Goal: Ask a question

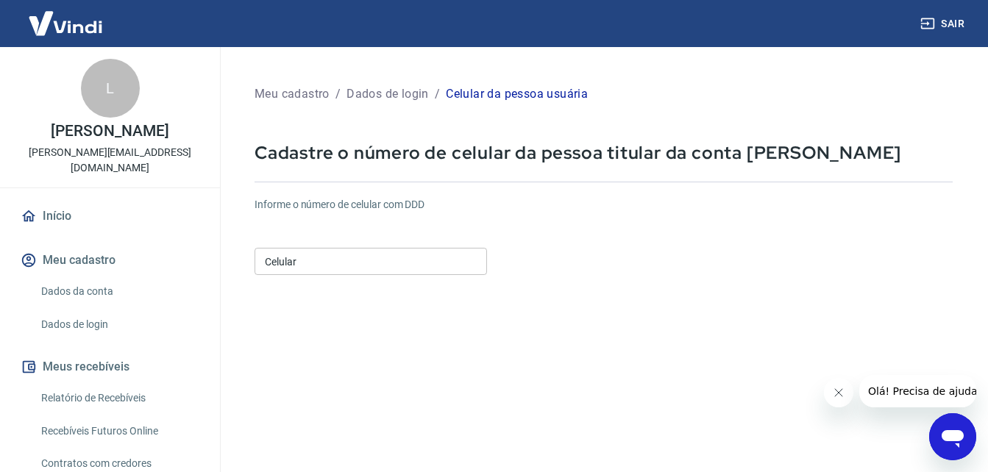
click at [953, 444] on icon "Abrir janela de mensagens" at bounding box center [952, 437] width 26 height 26
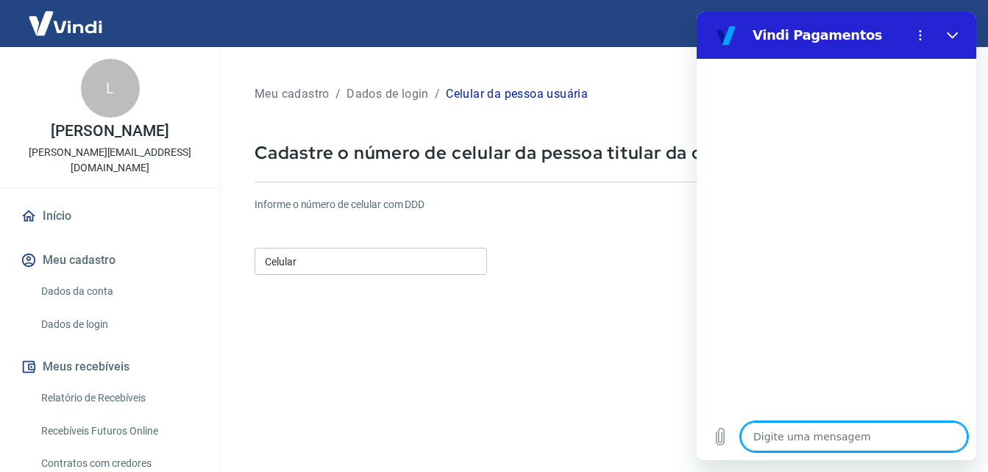
type textarea "b"
type textarea "x"
type textarea "bo"
type textarea "x"
type textarea "boa"
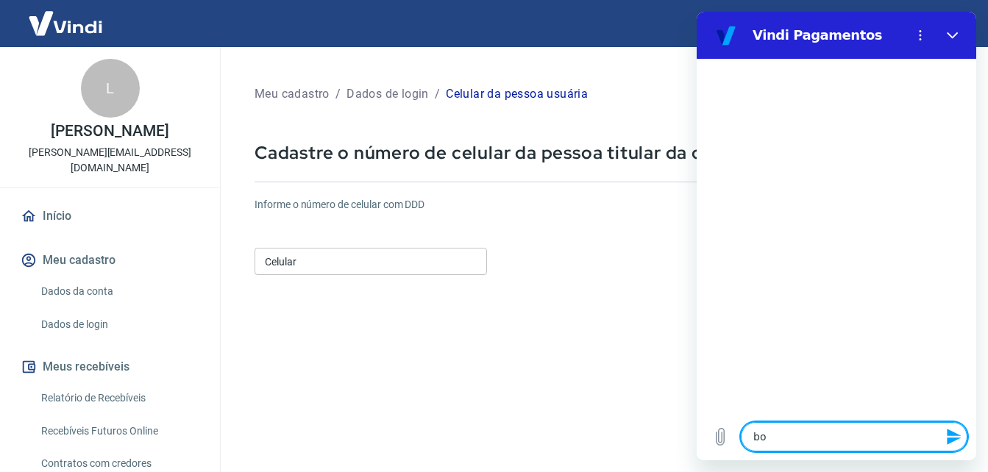
type textarea "x"
type textarea "boa"
type textarea "x"
type textarea "boa n"
type textarea "x"
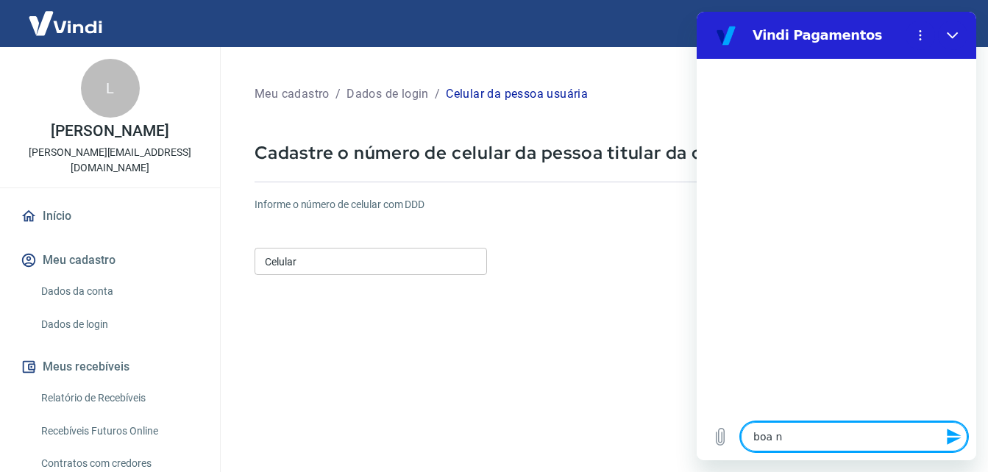
type textarea "boa no"
type textarea "x"
type textarea "boa noi"
type textarea "x"
type textarea "boa noit"
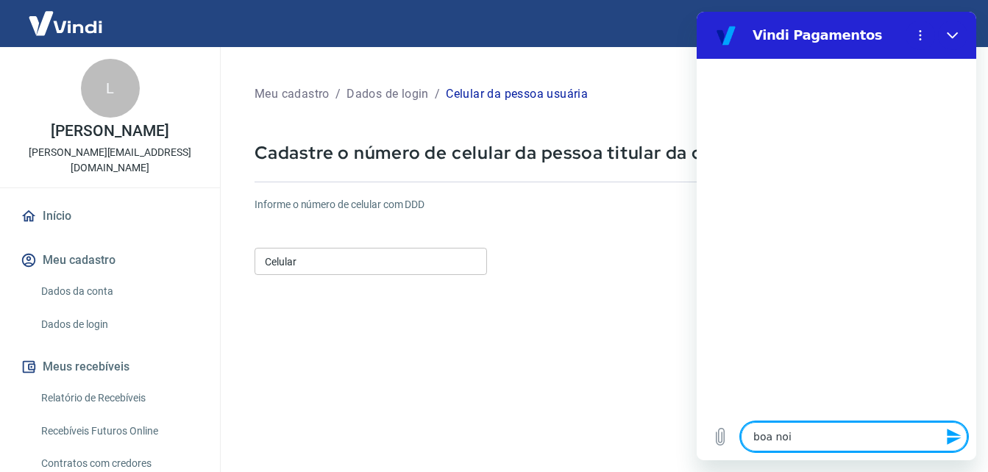
type textarea "x"
type textarea "boa noite"
type textarea "x"
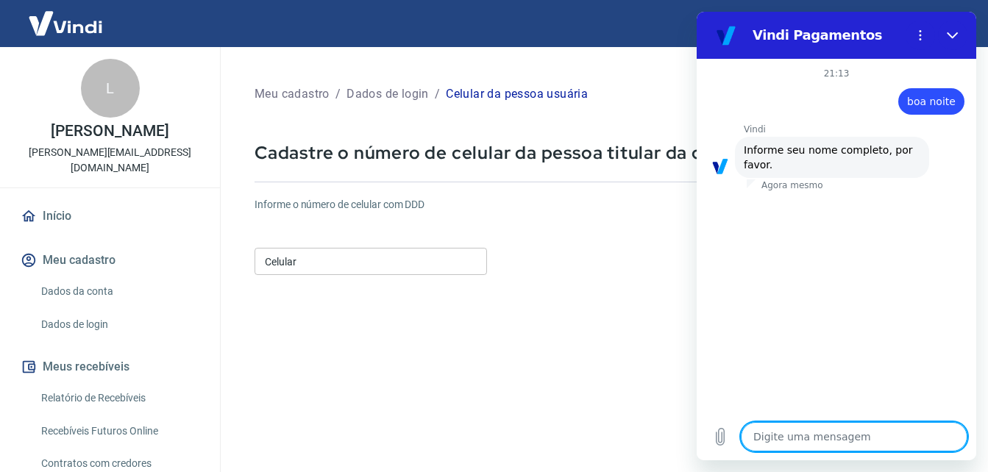
type textarea "x"
type textarea "L"
type textarea "x"
type textarea "Lo"
type textarea "x"
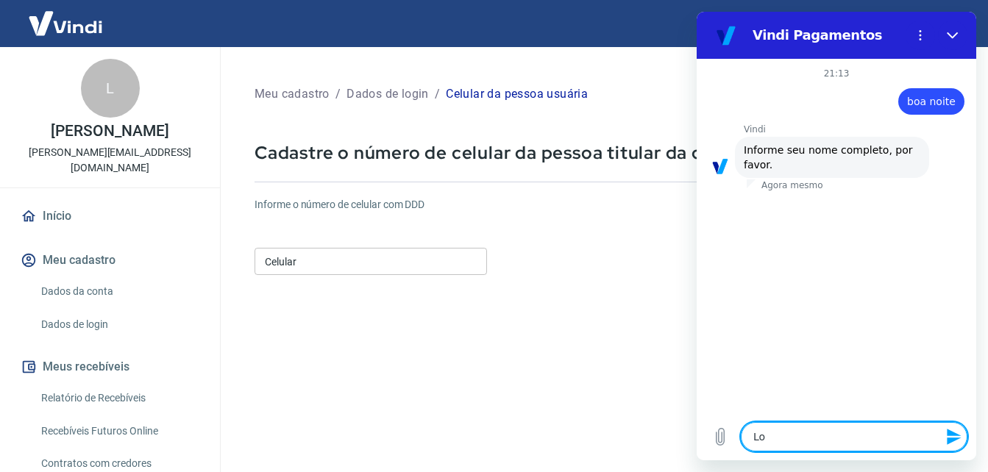
type textarea "Lor"
type textarea "x"
type textarea "Lore"
type textarea "x"
type textarea "[PERSON_NAME]"
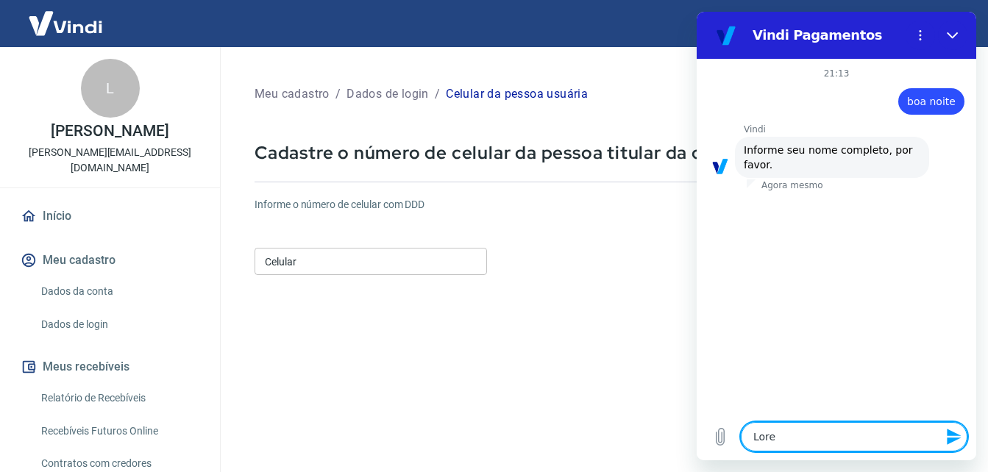
type textarea "x"
type textarea "Lorena"
type textarea "x"
type textarea "Lorena"
type textarea "x"
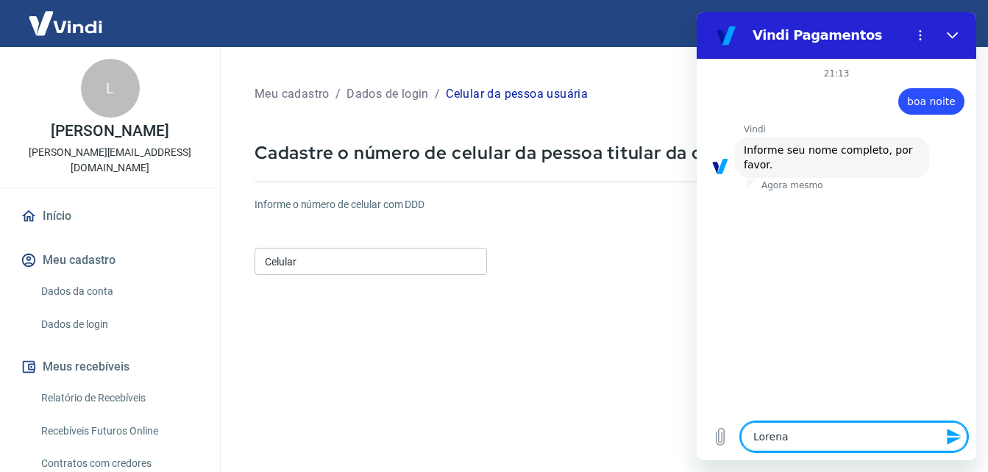
type textarea "[PERSON_NAME]"
type textarea "x"
type textarea "[PERSON_NAME]"
type textarea "x"
type textarea "[PERSON_NAME]"
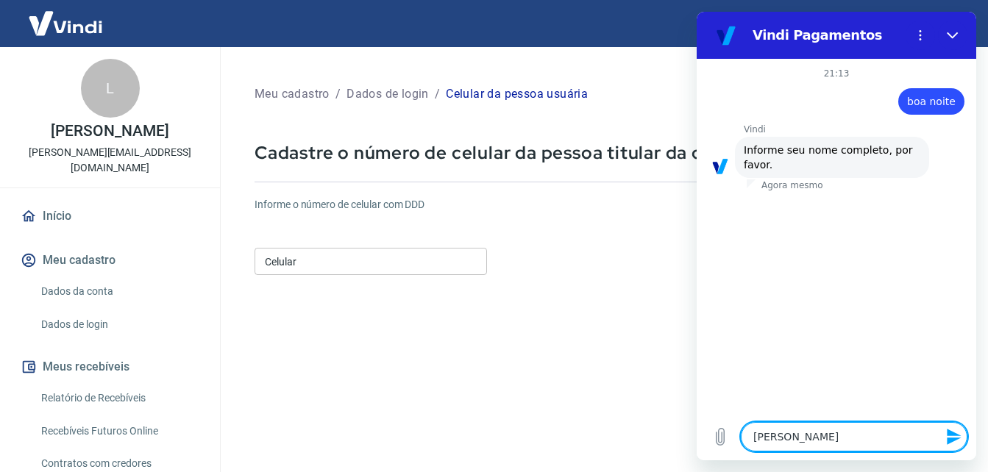
type textarea "x"
type textarea "[PERSON_NAME]"
type textarea "x"
type textarea "[PERSON_NAME]"
type textarea "x"
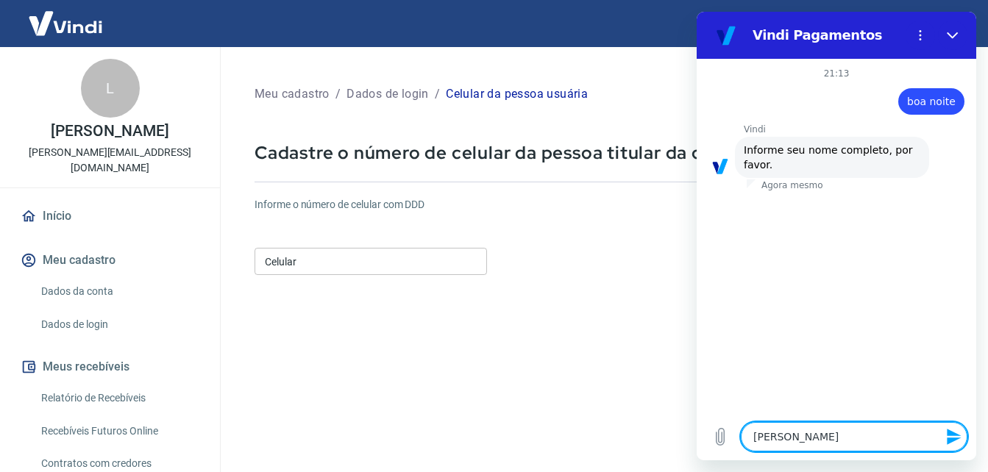
type textarea "[PERSON_NAME]"
type textarea "x"
type textarea "[PERSON_NAME]"
type textarea "x"
type textarea "[PERSON_NAME]"
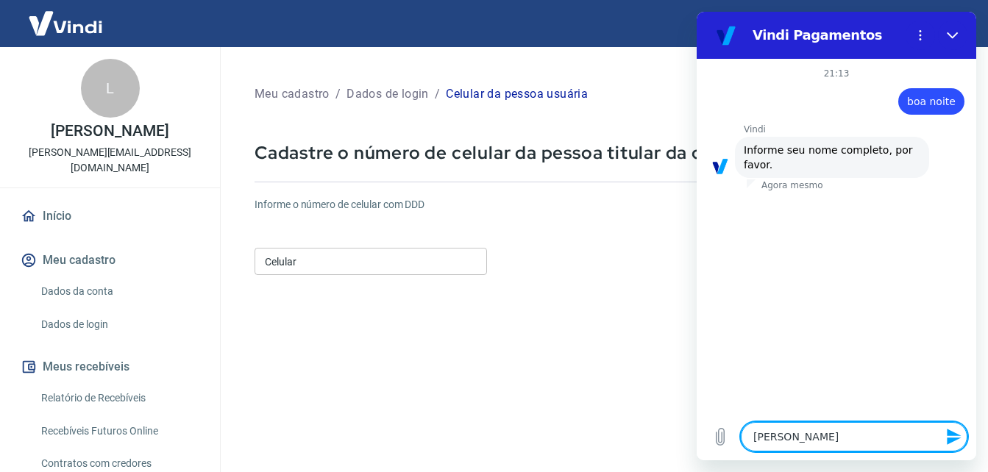
type textarea "x"
type textarea "[PERSON_NAME]"
type textarea "x"
type textarea "[PERSON_NAME]"
type textarea "x"
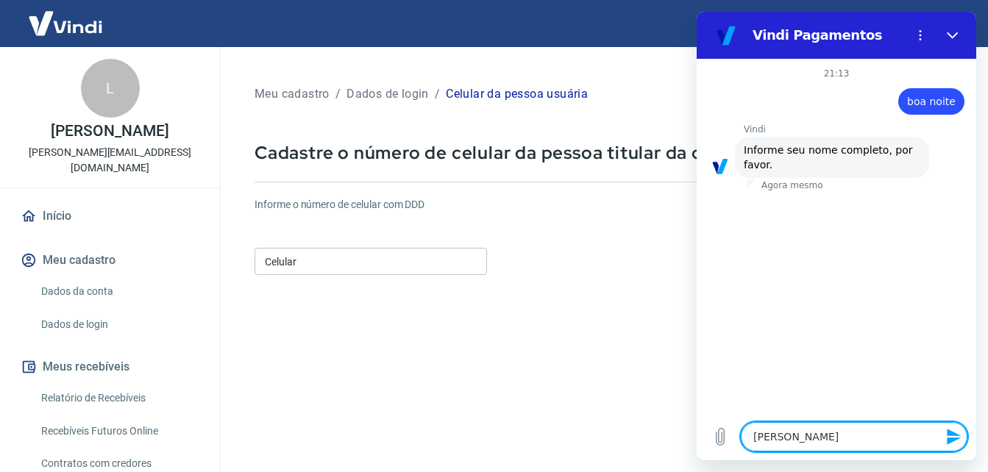
type textarea "[PERSON_NAME]"
type textarea "x"
type textarea "[PERSON_NAME]"
type textarea "x"
type textarea "[PERSON_NAME]"
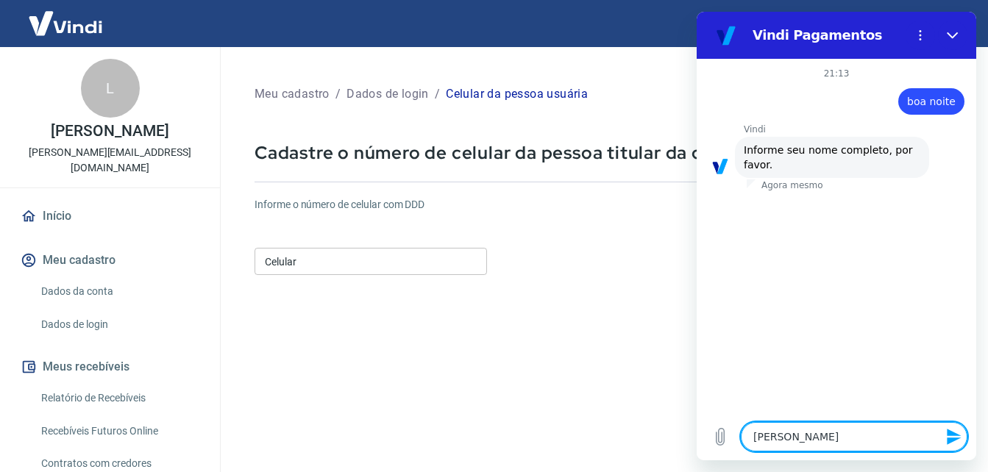
type textarea "x"
type textarea "[PERSON_NAME]"
type textarea "x"
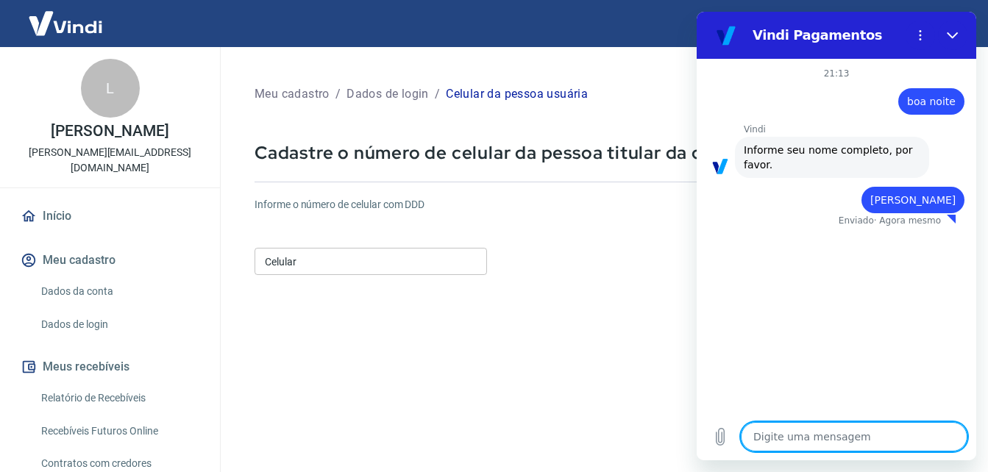
type textarea "x"
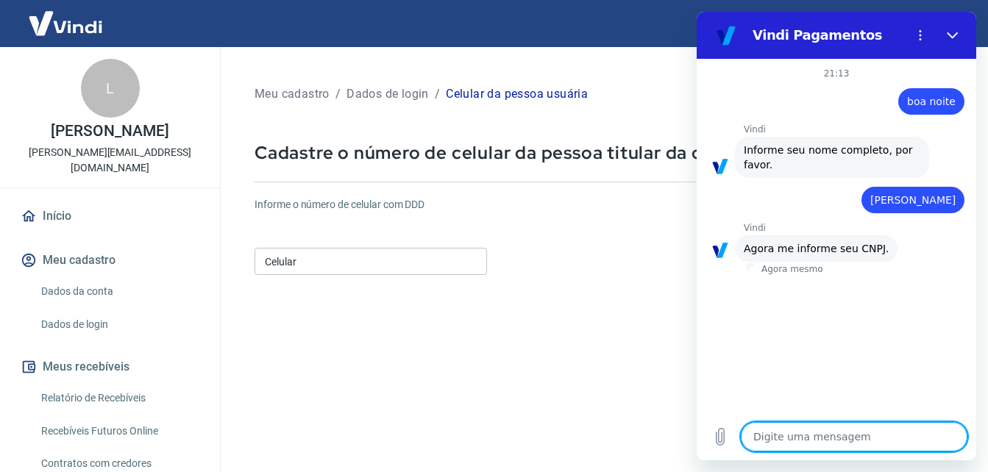
type textarea "1"
type textarea "x"
type textarea "12"
type textarea "x"
type textarea "123"
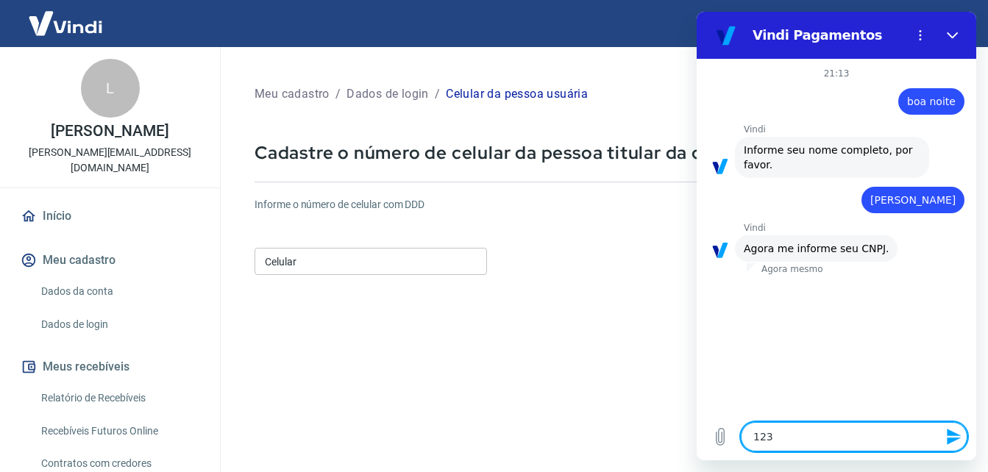
type textarea "x"
type textarea "12"
type textarea "x"
type textarea "127"
type textarea "x"
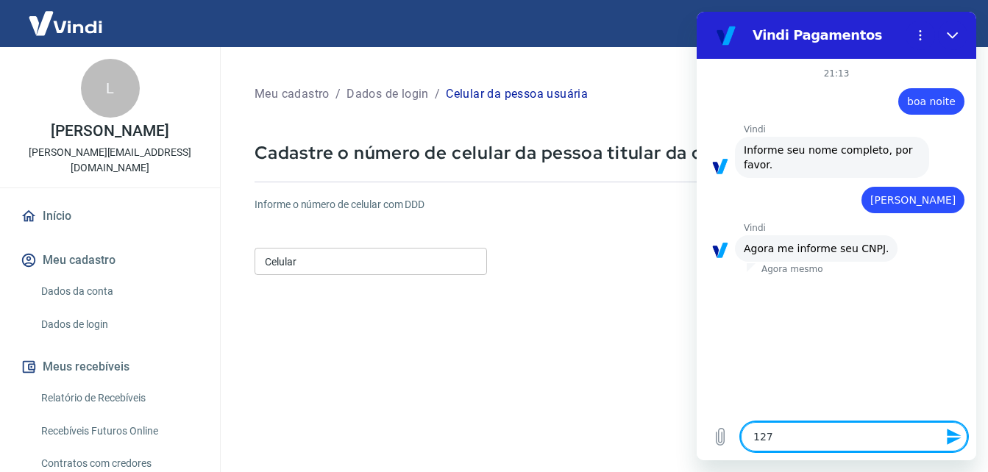
type textarea "1270"
type textarea "x"
type textarea "12708"
type textarea "x"
type textarea "127083"
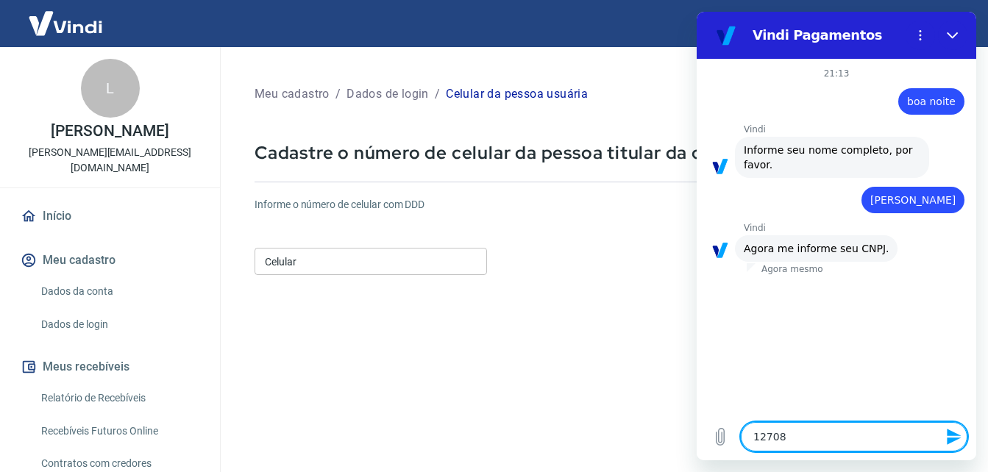
type textarea "x"
type textarea "1270837"
type textarea "x"
type textarea "12708378"
type textarea "x"
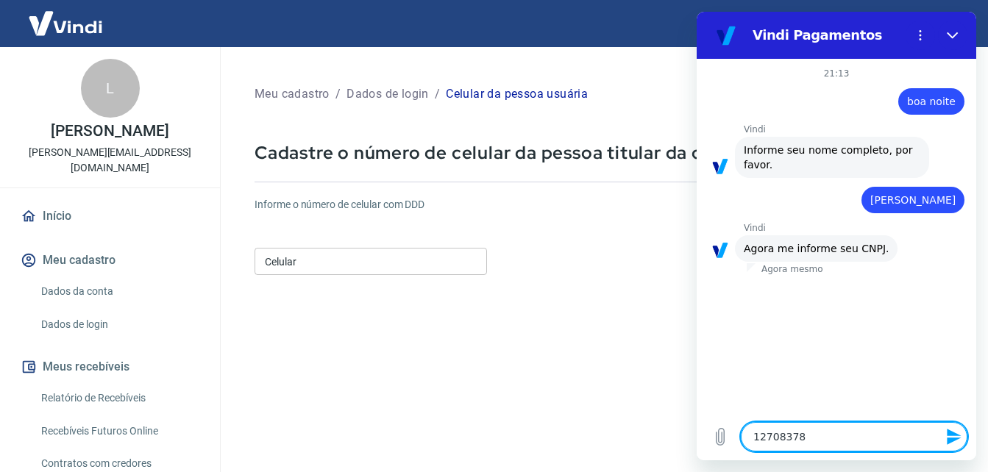
type textarea "127083787"
type textarea "x"
type textarea "1270837877"
type textarea "x"
type textarea "12708378775"
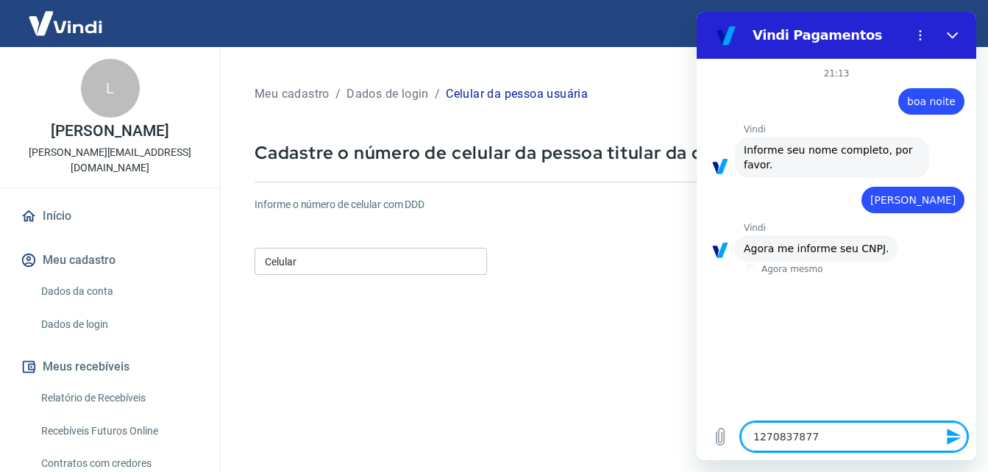
type textarea "x"
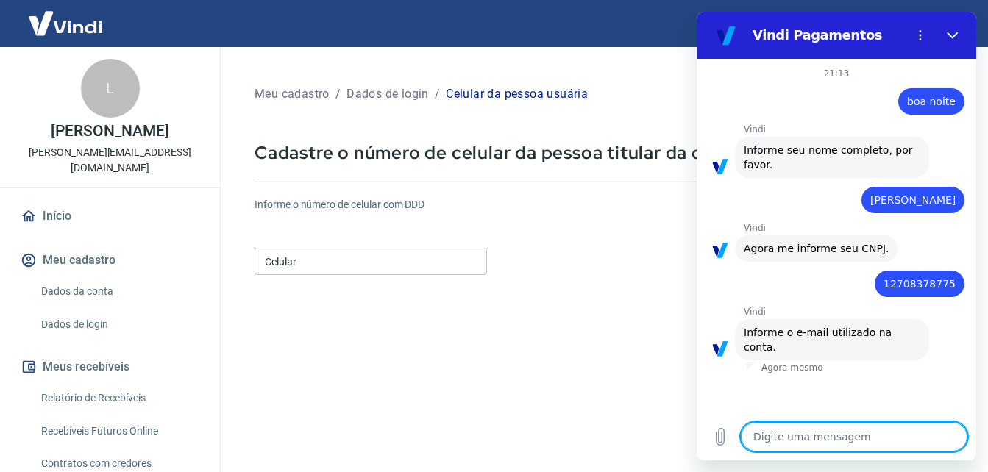
type textarea "l"
type textarea "x"
type textarea "lo"
type textarea "x"
type textarea "lor"
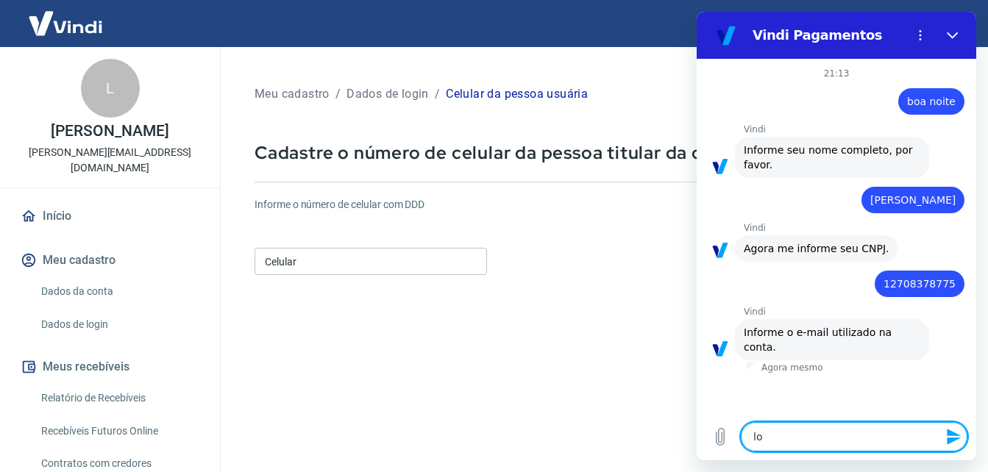
type textarea "x"
type textarea "lore"
type textarea "x"
type textarea "[PERSON_NAME]"
type textarea "x"
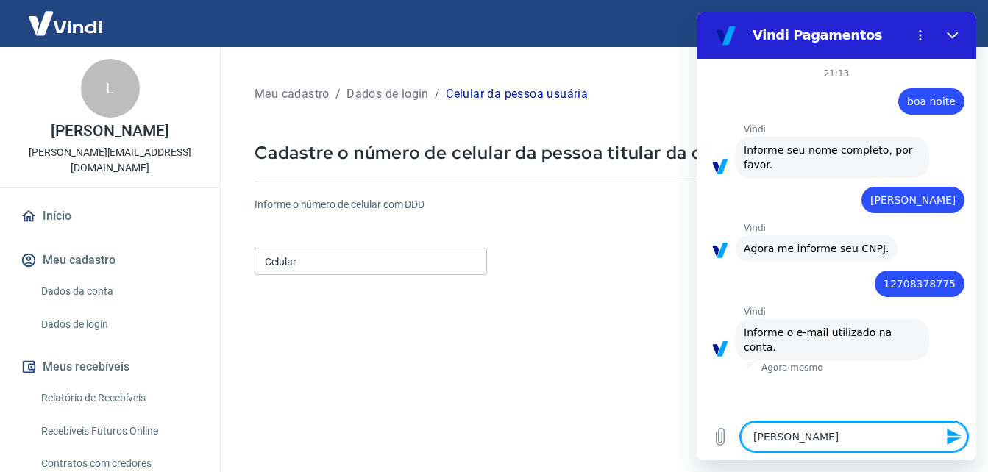
type textarea "lorena"
type textarea "x"
type textarea "lorena@"
type textarea "x"
type textarea "[PERSON_NAME]"
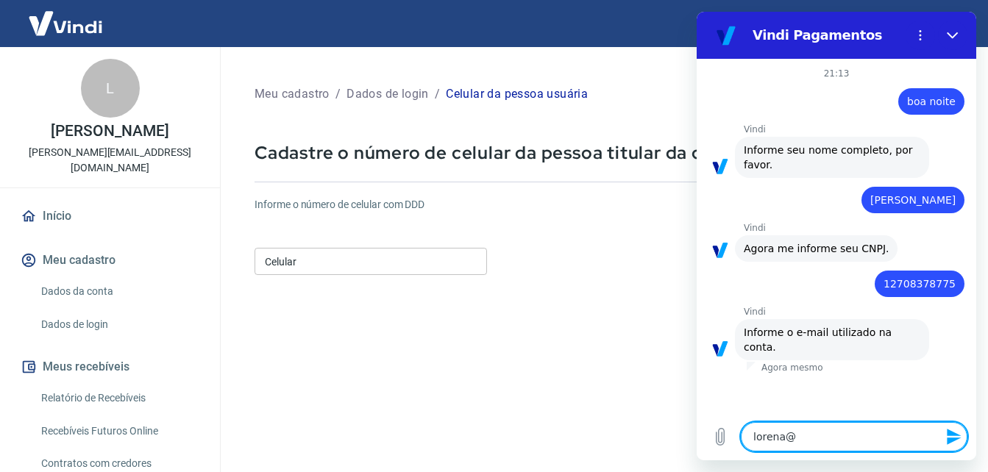
type textarea "x"
type textarea "lorena@pa"
type textarea "x"
type textarea "[PERSON_NAME]"
type textarea "x"
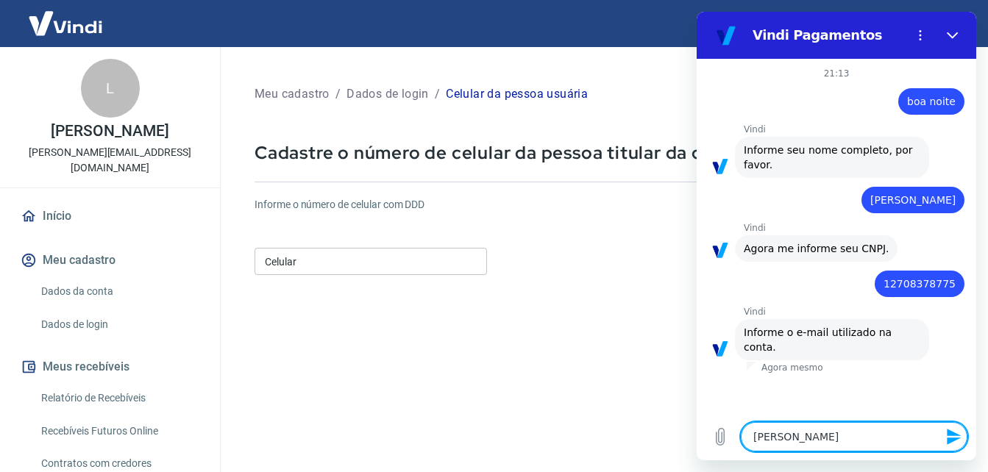
type textarea "lorena@pape"
type textarea "x"
type textarea "lorena@papel"
type textarea "x"
type textarea "[PERSON_NAME]"
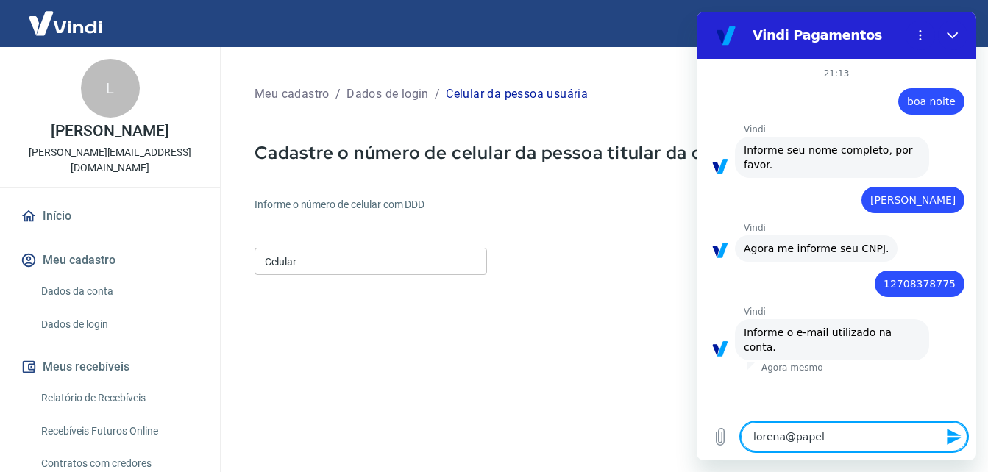
type textarea "x"
type textarea "[PERSON_NAME]"
type textarea "x"
type textarea "[PERSON_NAME]."
type textarea "x"
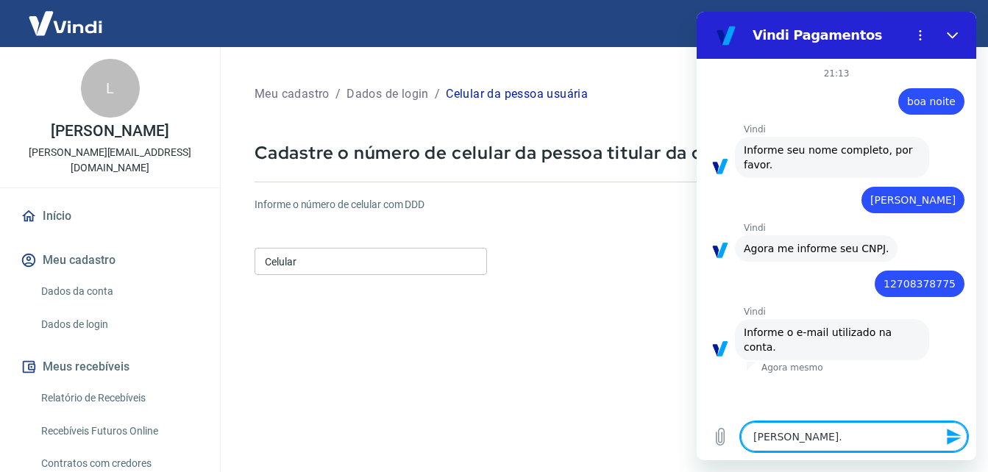
type textarea "[PERSON_NAME]"
type textarea "x"
type textarea "[PERSON_NAME][EMAIL_ADDRESS][DOMAIN_NAME]"
type textarea "x"
type textarea "[PERSON_NAME][EMAIL_ADDRESS][DOMAIN_NAME]"
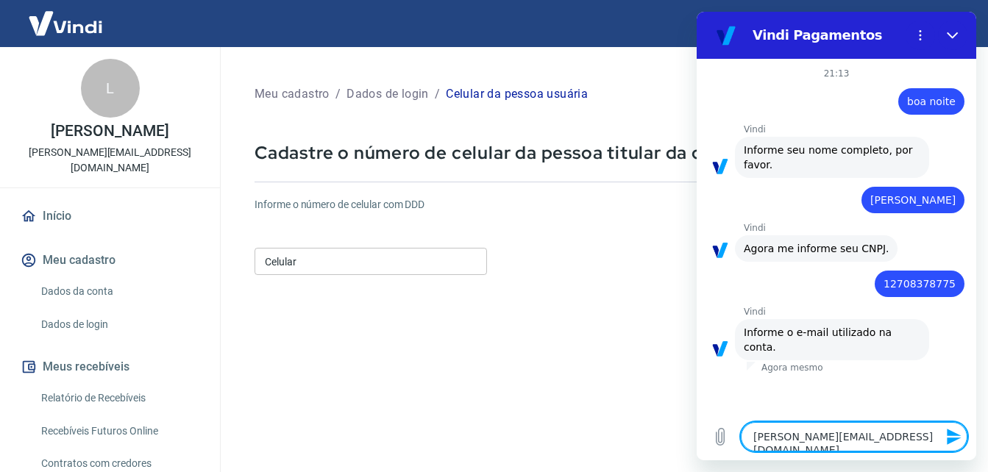
type textarea "x"
type textarea "[PERSON_NAME][EMAIL_ADDRESS][DOMAIN_NAME]."
type textarea "x"
type textarea "[PERSON_NAME]@papelle.com.[PERSON_NAME]"
type textarea "x"
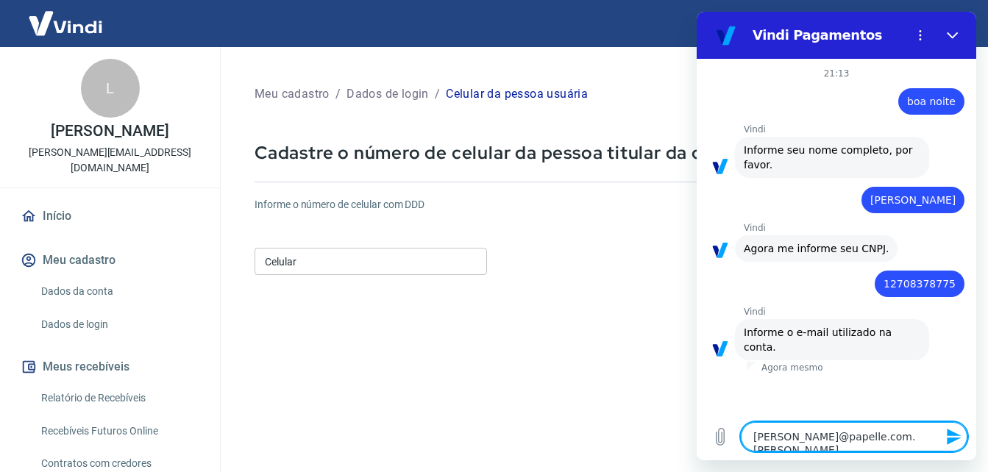
type textarea "[PERSON_NAME][EMAIL_ADDRESS][DOMAIN_NAME]"
type textarea "x"
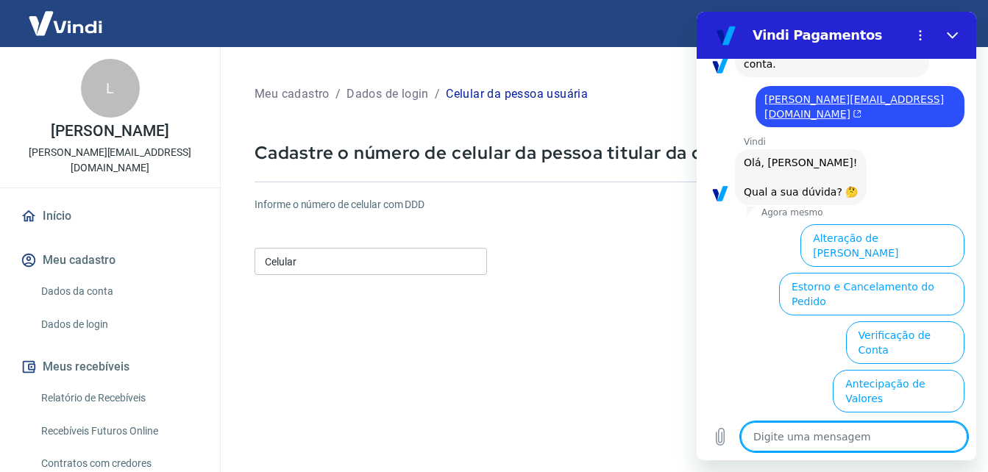
scroll to position [367, 0]
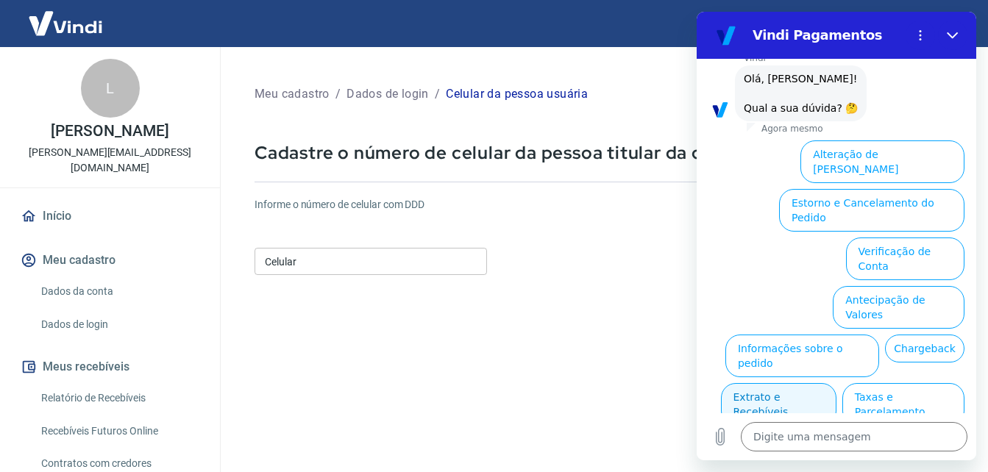
click at [836, 383] on button "Extrato e Recebíveis" at bounding box center [778, 404] width 115 height 43
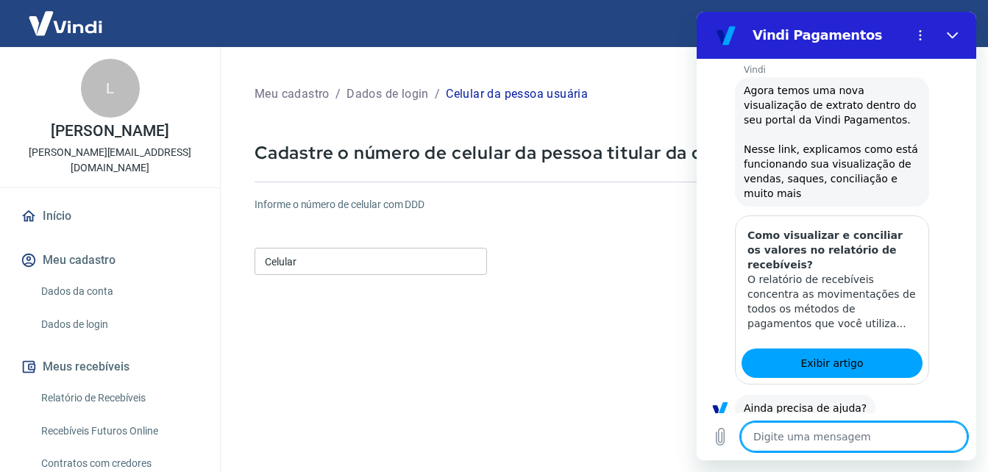
scroll to position [498, 0]
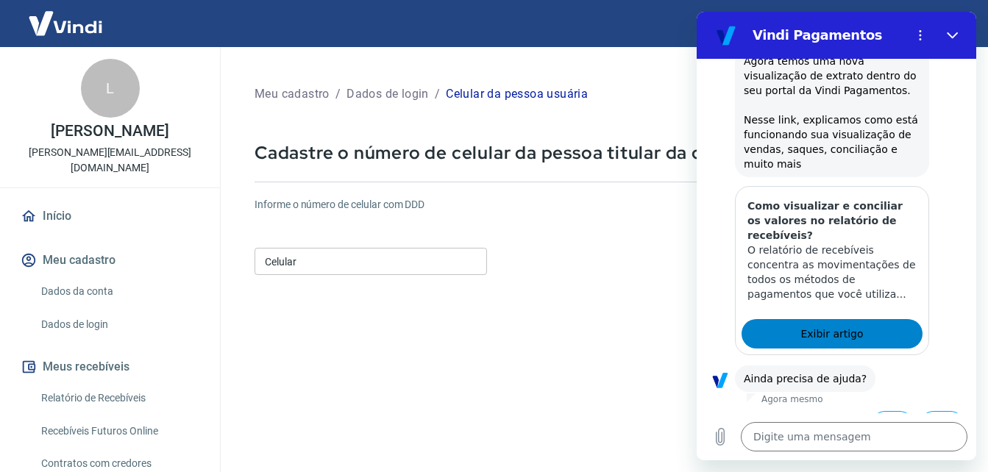
click at [847, 325] on span "Exibir artigo" at bounding box center [831, 334] width 63 height 18
click at [881, 411] on button "Sim" at bounding box center [892, 425] width 43 height 28
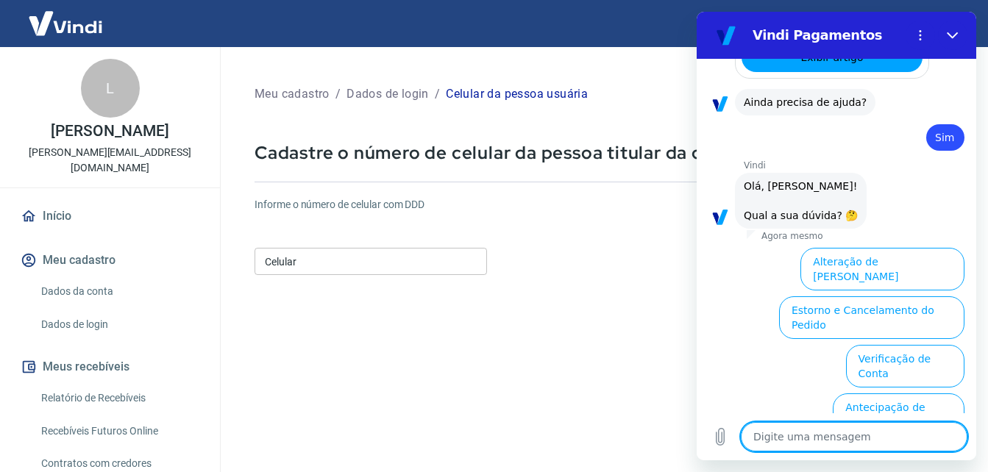
scroll to position [882, 0]
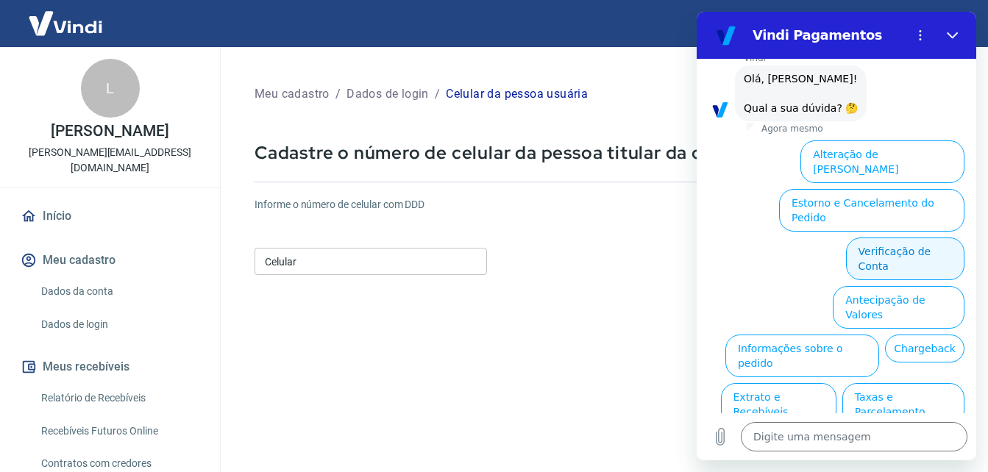
click at [921, 238] on button "Verificação de Conta" at bounding box center [905, 259] width 118 height 43
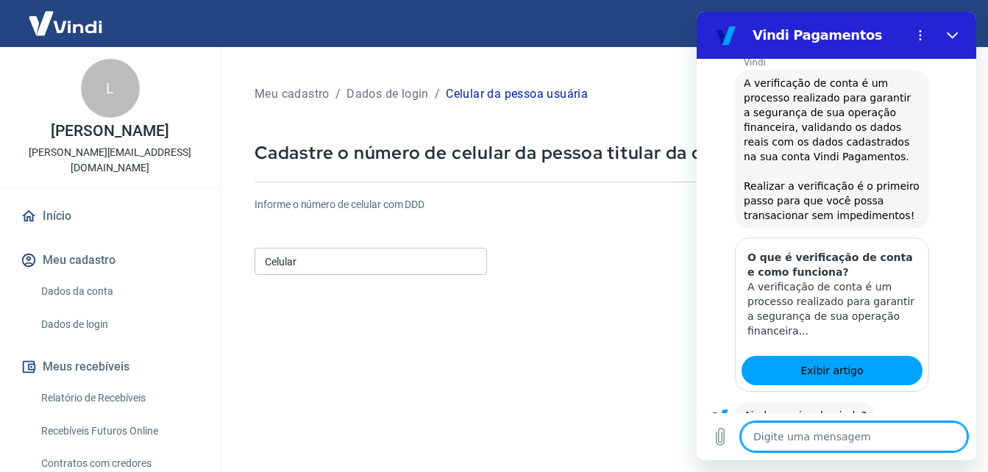
scroll to position [1028, 0]
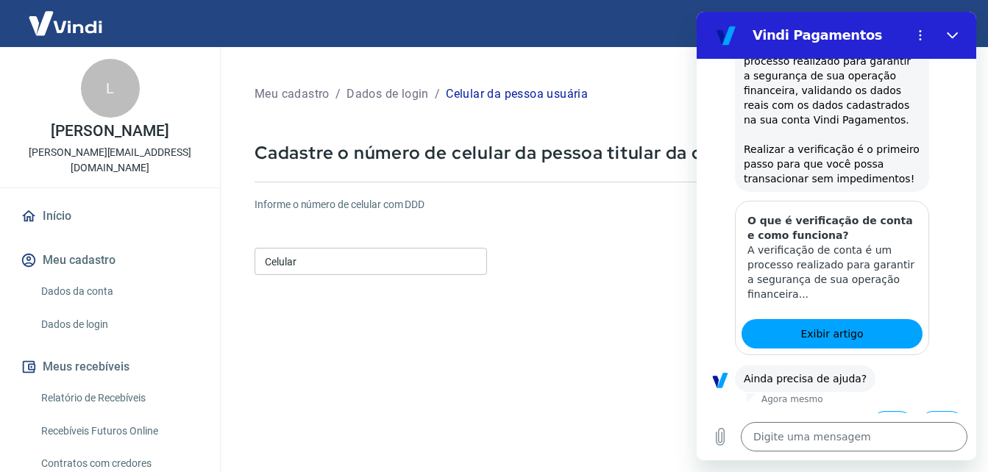
click at [875, 411] on button "Sim" at bounding box center [892, 425] width 43 height 28
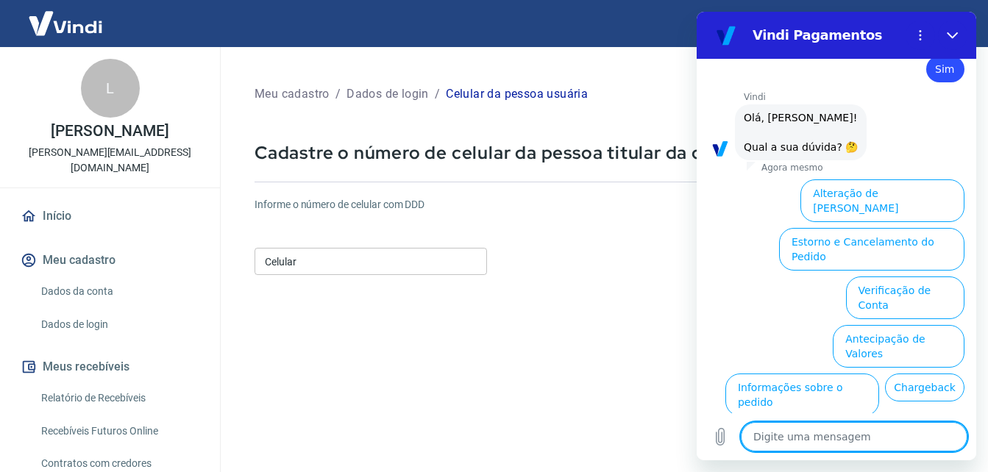
scroll to position [1412, 0]
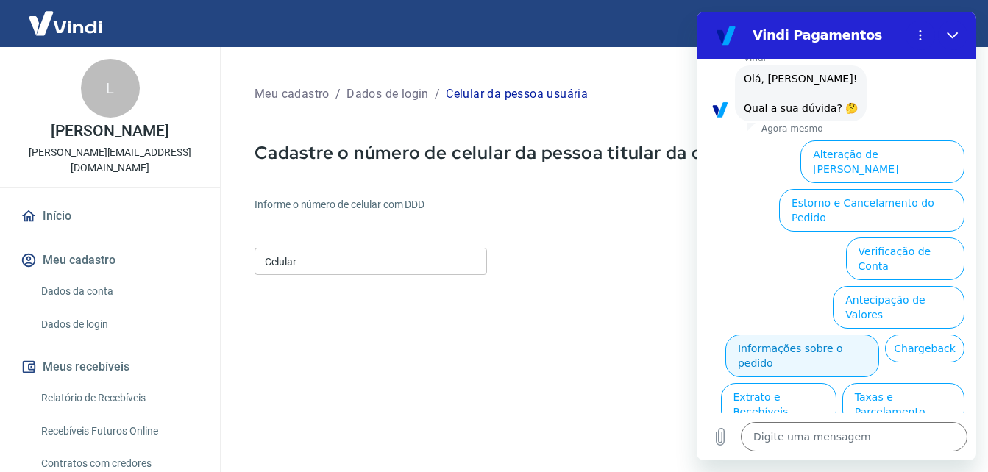
click at [879, 335] on button "Informações sobre o pedido" at bounding box center [802, 356] width 154 height 43
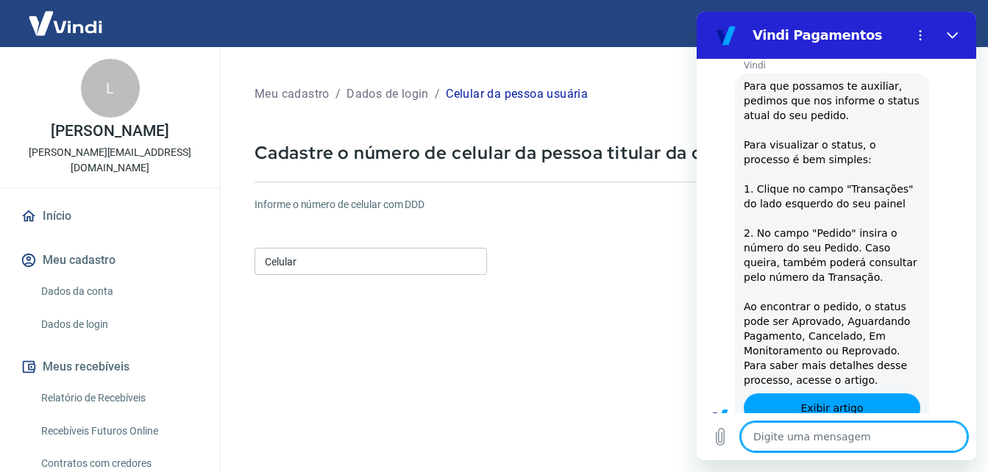
type textarea "x"
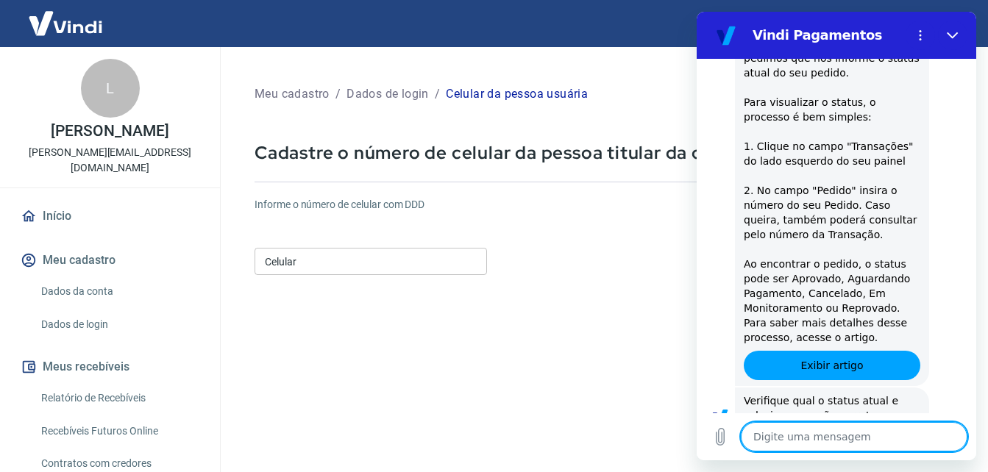
scroll to position [1665, 0]
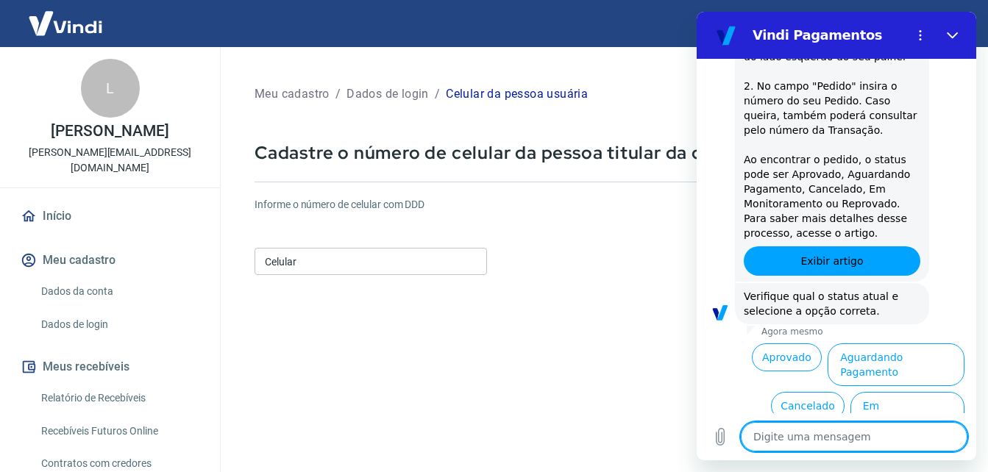
type textarea "f"
type textarea "x"
type textarea "fa"
type textarea "x"
type textarea "fal"
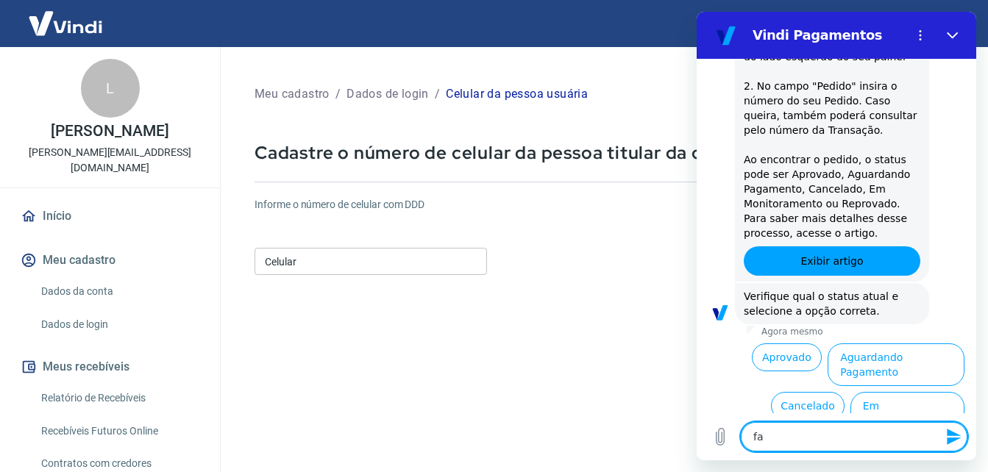
type textarea "x"
type textarea "fala"
type textarea "x"
type textarea "fala"
type textarea "x"
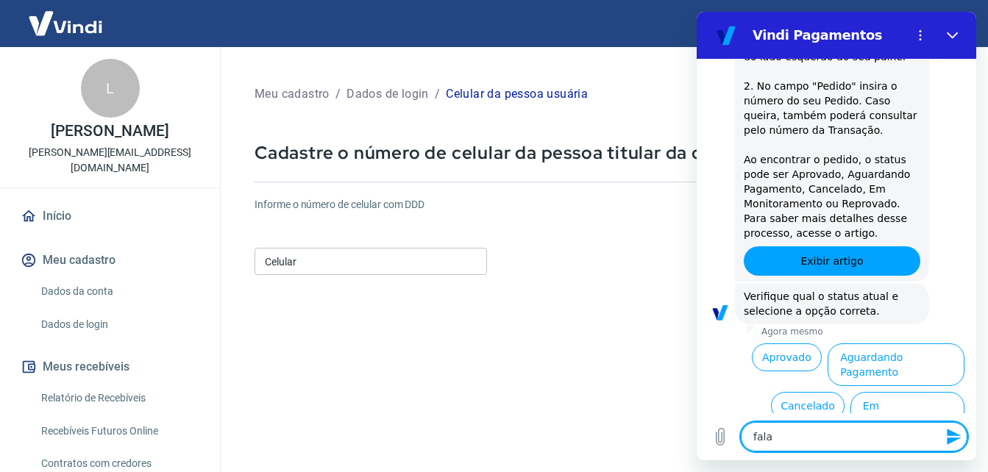
type textarea "fala c"
type textarea "x"
type textarea "fala co"
type textarea "x"
type textarea "fala com"
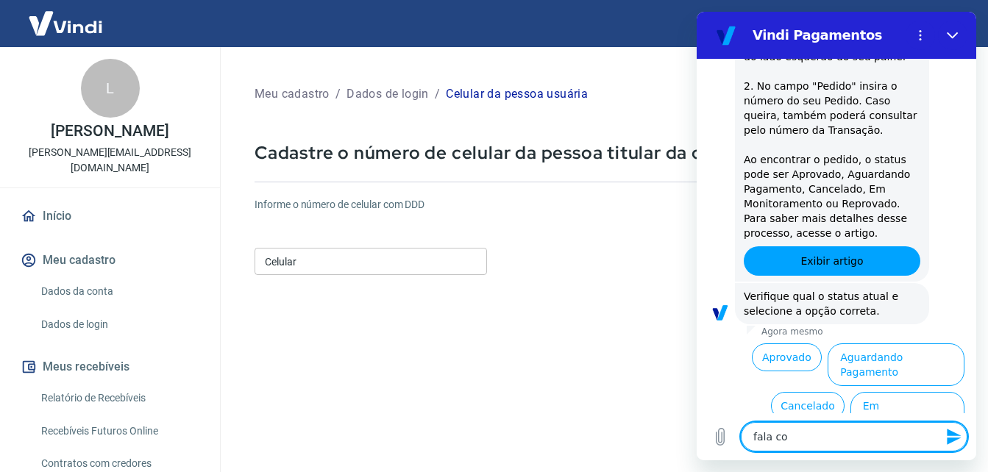
type textarea "x"
type textarea "fala com"
type textarea "x"
type textarea "fala com a"
type textarea "x"
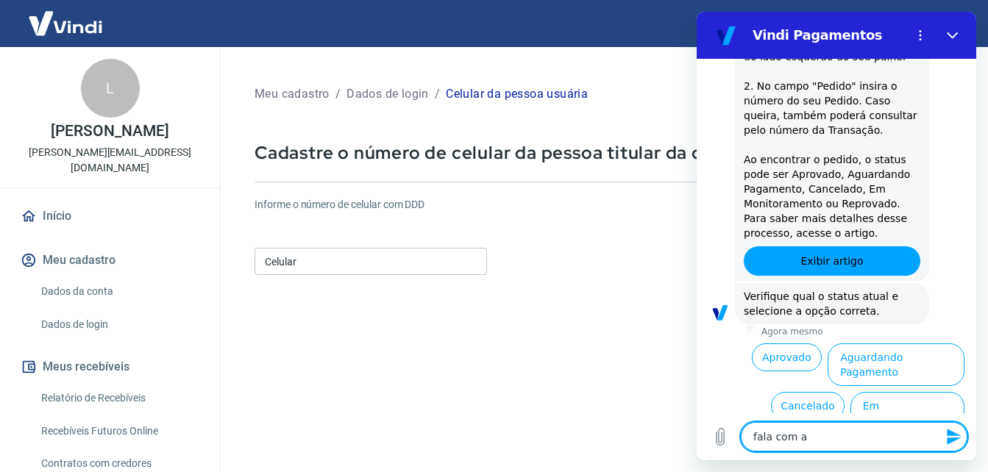
type textarea "fala com at"
type textarea "x"
type textarea "fala com ate"
type textarea "x"
type textarea "fala com [GEOGRAPHIC_DATA]"
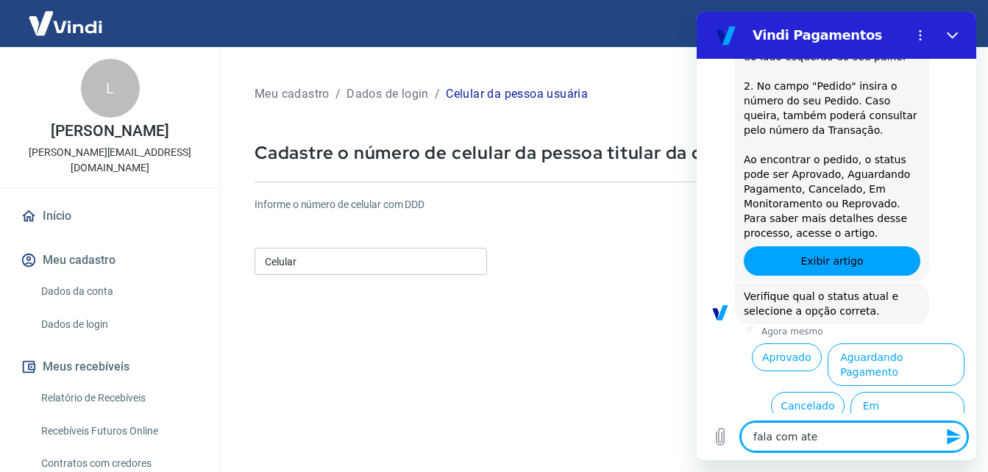
type textarea "x"
type textarea "fala com atend"
type textarea "x"
type textarea "fala com atende"
type textarea "x"
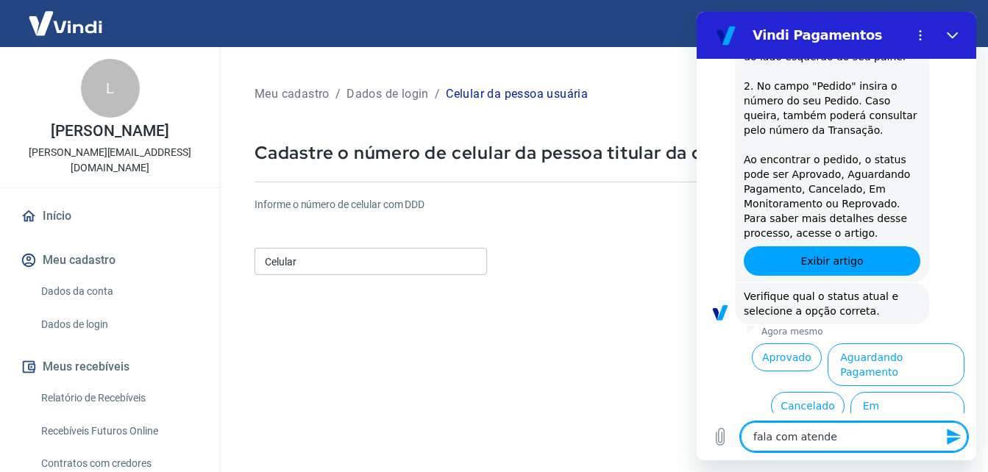
type textarea "fala com atenden"
type textarea "x"
type textarea "fala com atendent"
type textarea "x"
type textarea "fala com atendente"
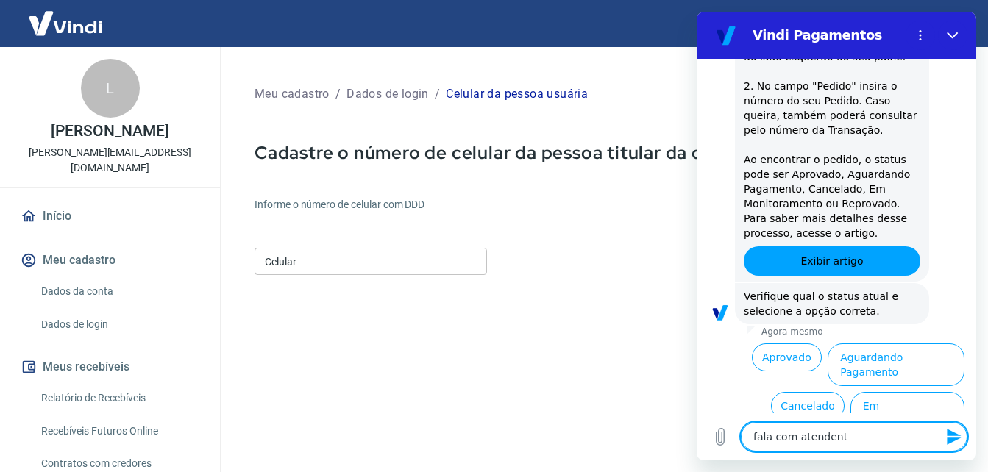
type textarea "x"
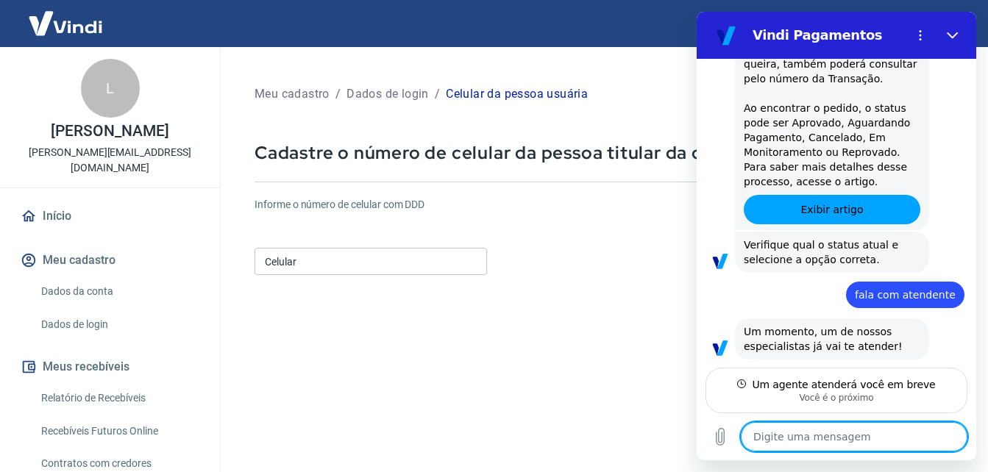
scroll to position [1701, 0]
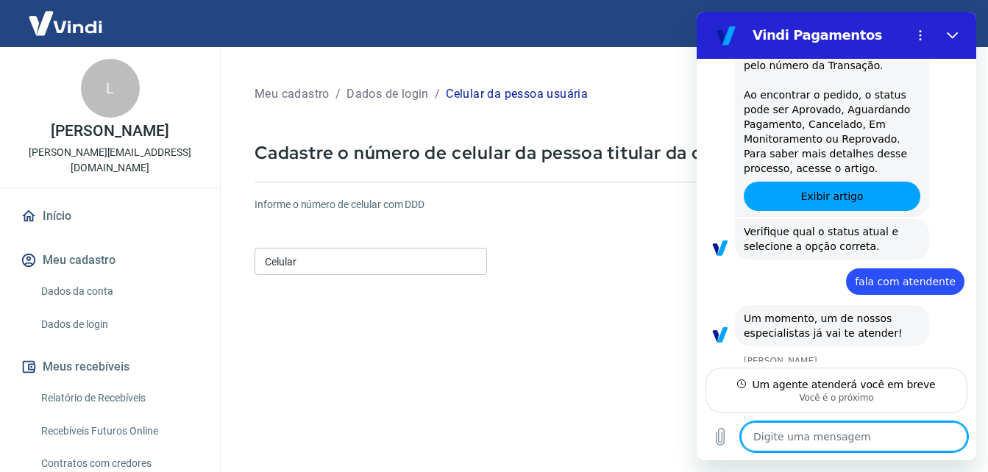
type textarea "x"
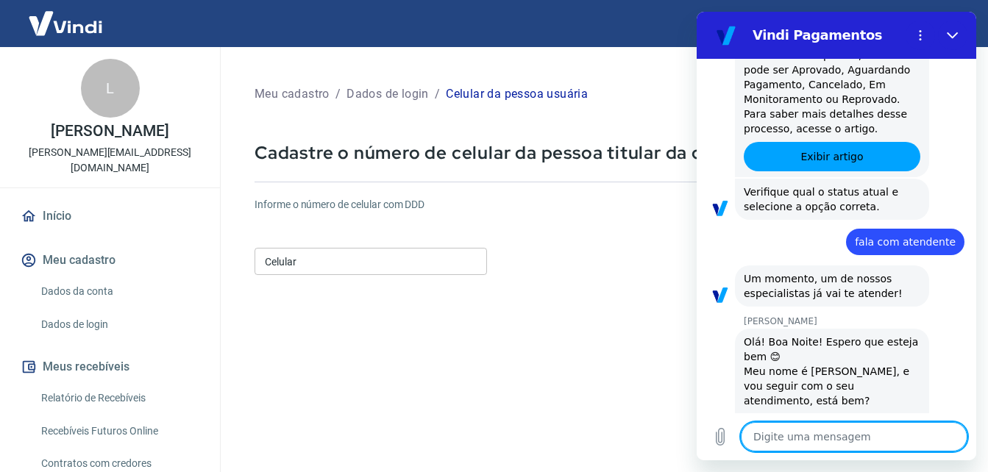
scroll to position [1772, 0]
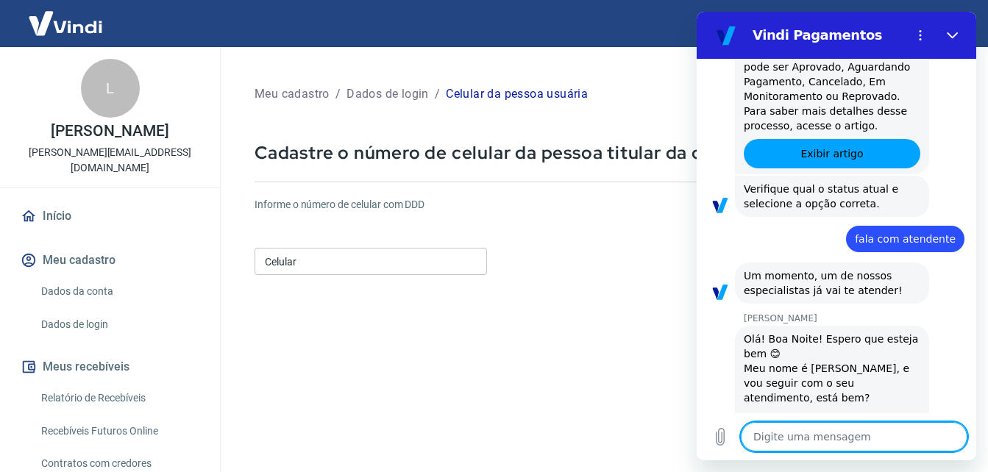
type textarea "L"
type textarea "x"
type textarea "Lo"
type textarea "x"
type textarea "L"
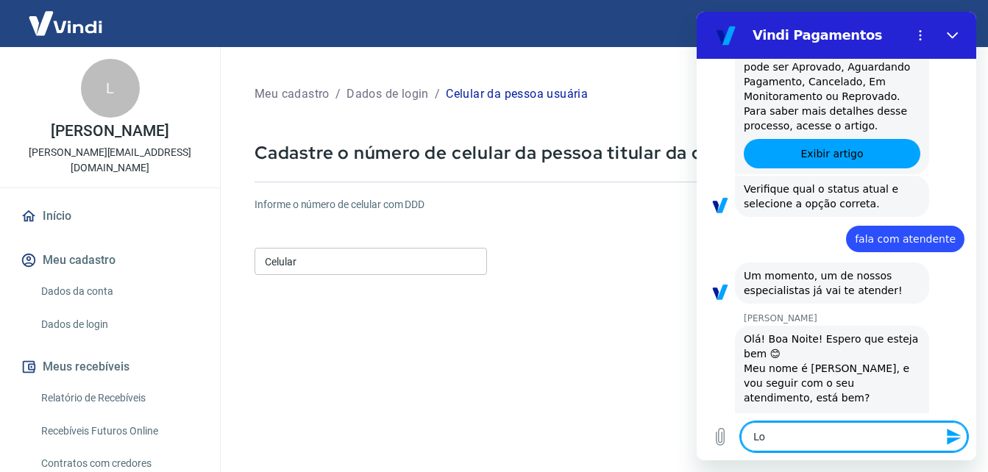
type textarea "x"
type textarea "B"
type textarea "x"
type textarea "Bo"
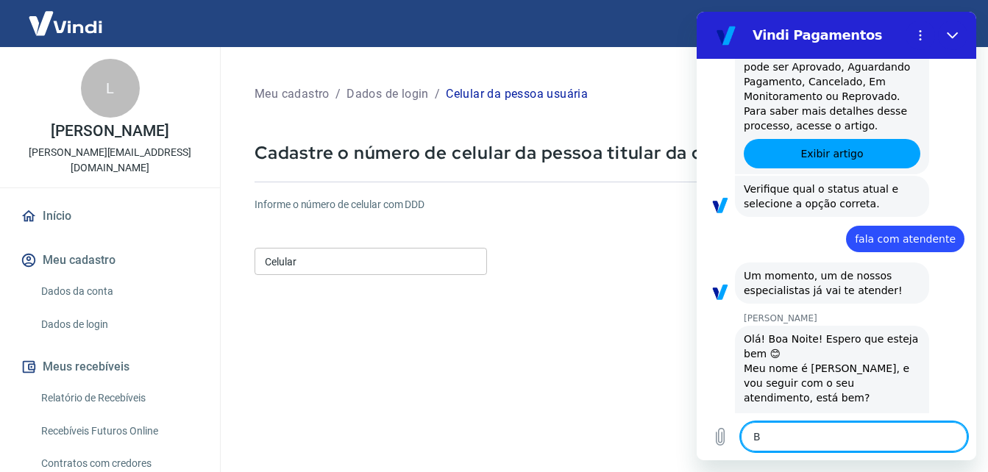
type textarea "x"
type textarea "Boa"
type textarea "x"
type textarea "Boa"
type textarea "x"
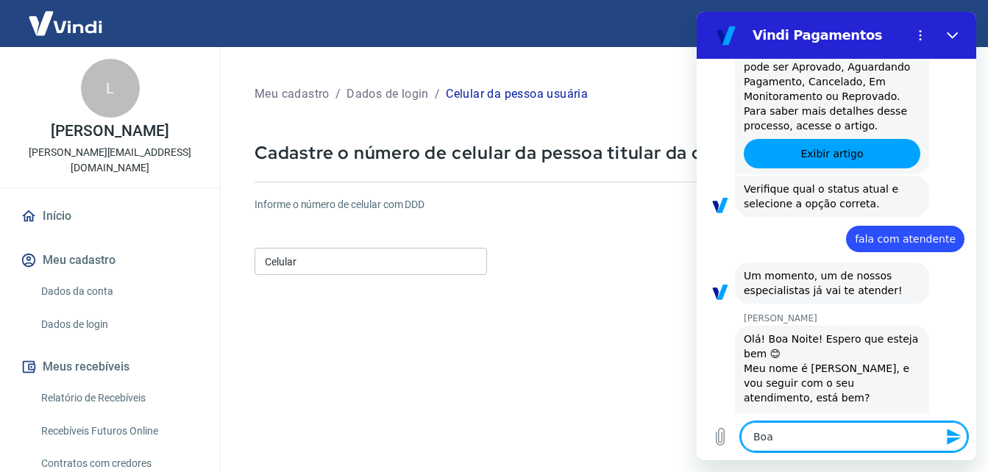
type textarea "Boa n"
type textarea "x"
type textarea "Boa no"
type textarea "x"
type textarea "Boa noi"
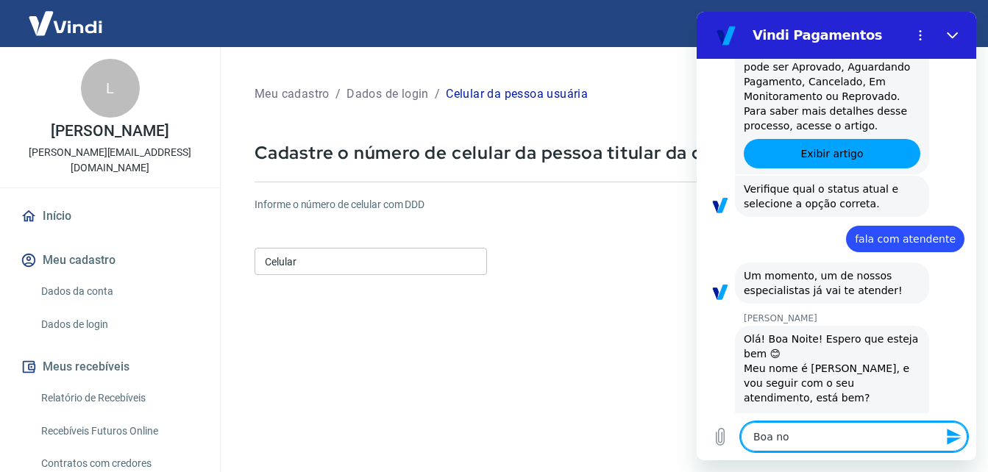
type textarea "x"
type textarea "Boa noit"
type textarea "x"
type textarea "Boa noite"
type textarea "x"
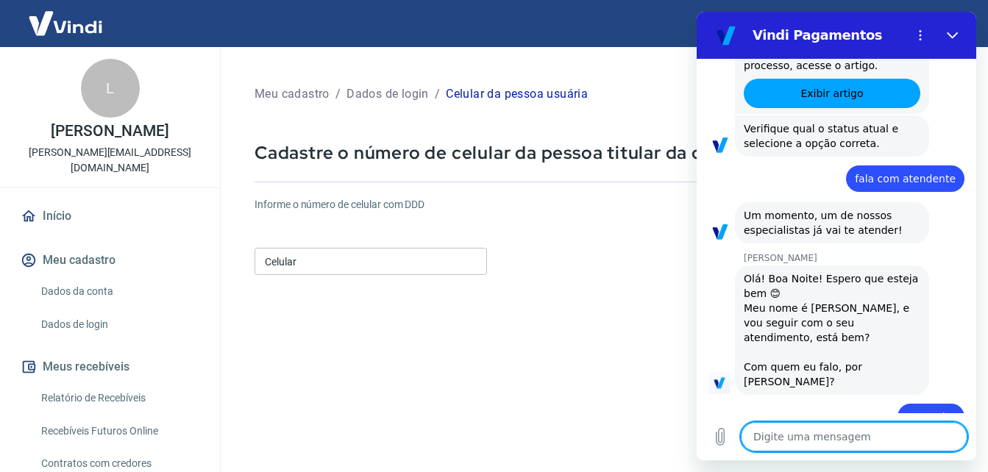
scroll to position [1835, 0]
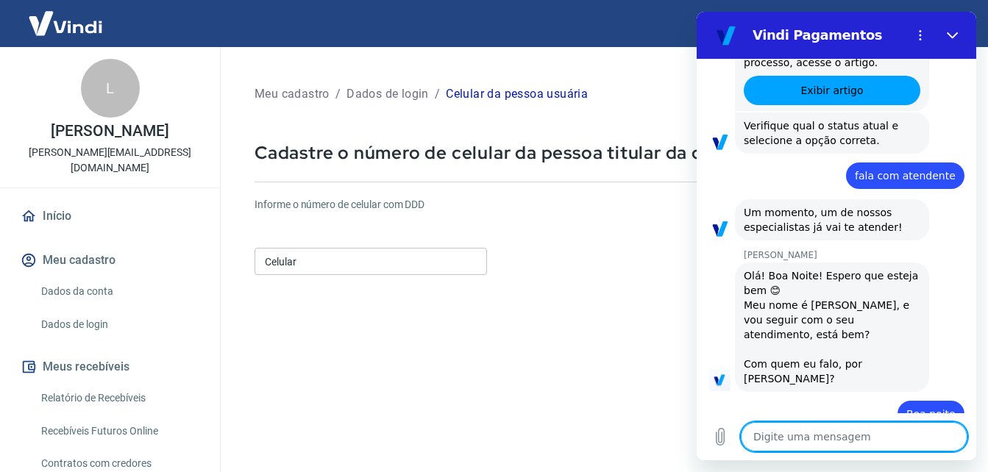
click at [805, 438] on textarea at bounding box center [854, 436] width 227 height 29
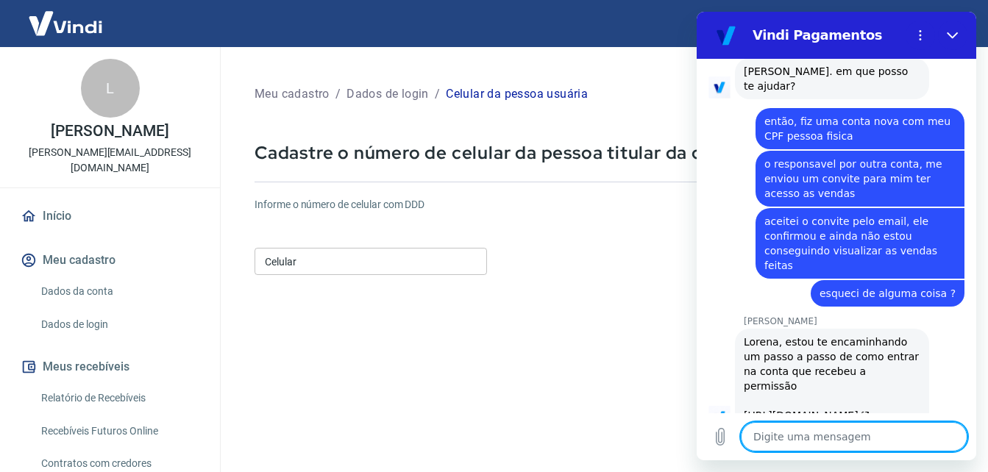
scroll to position [2258, 0]
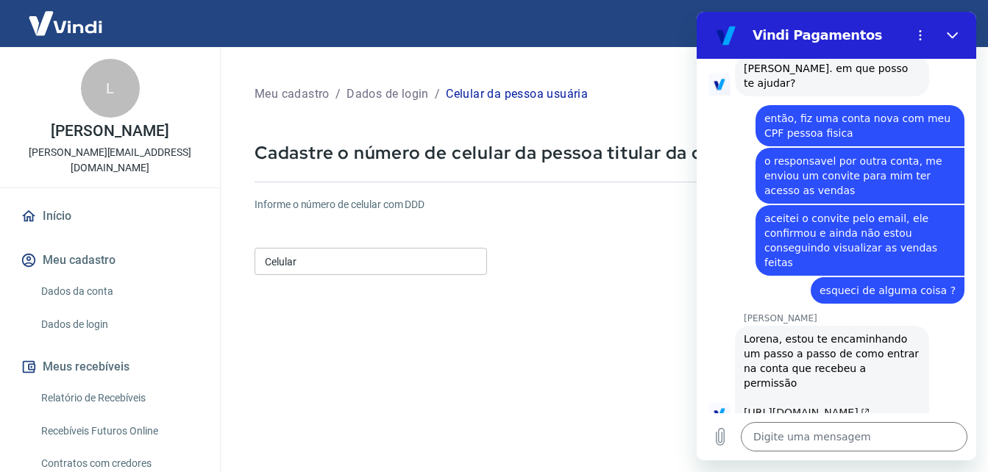
click at [848, 407] on link "[URL][DOMAIN_NAME]" at bounding box center [807, 413] width 126 height 12
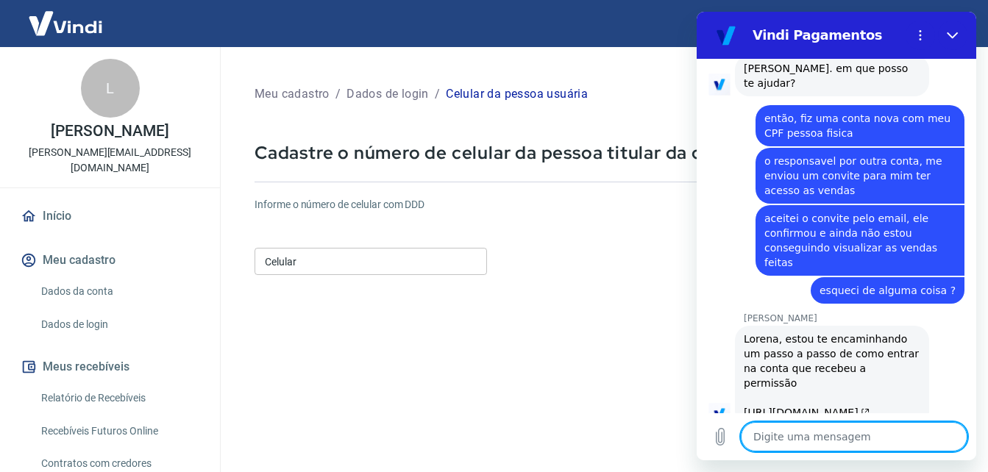
click at [886, 424] on textarea at bounding box center [854, 436] width 227 height 29
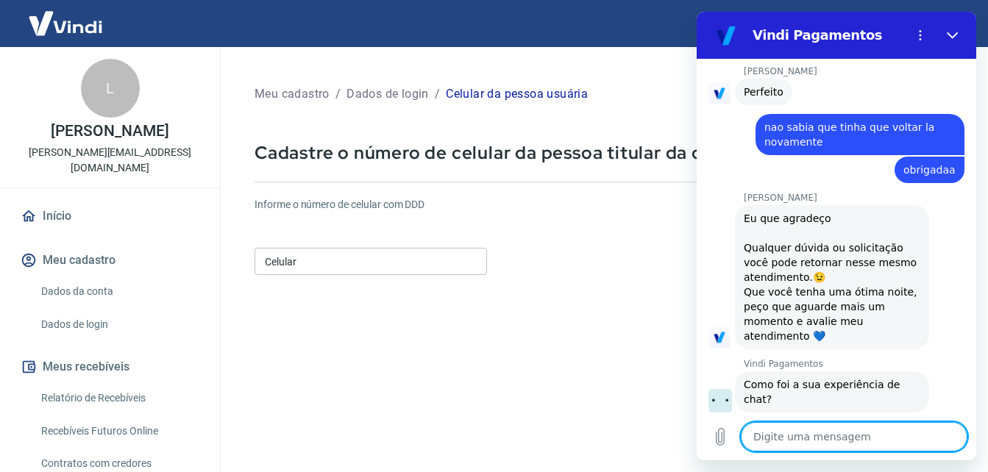
scroll to position [2668, 0]
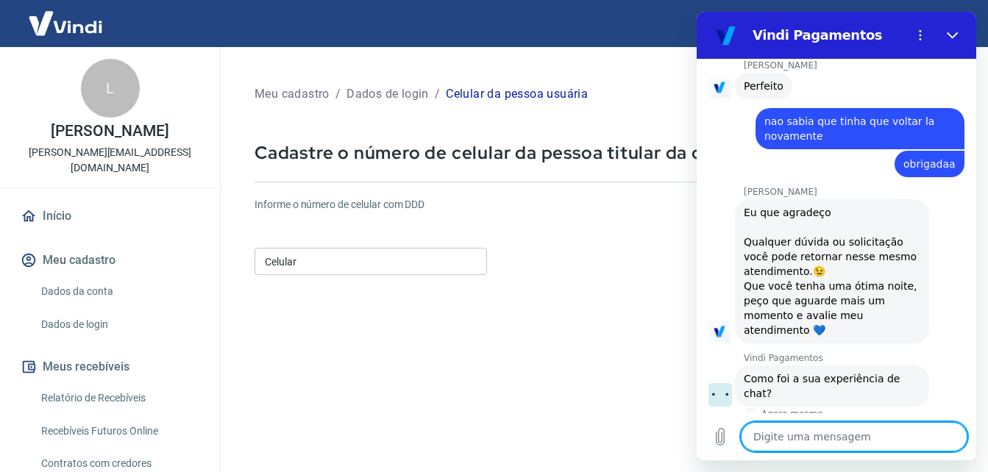
click at [850, 426] on button "Boa 👍" at bounding box center [863, 447] width 60 height 43
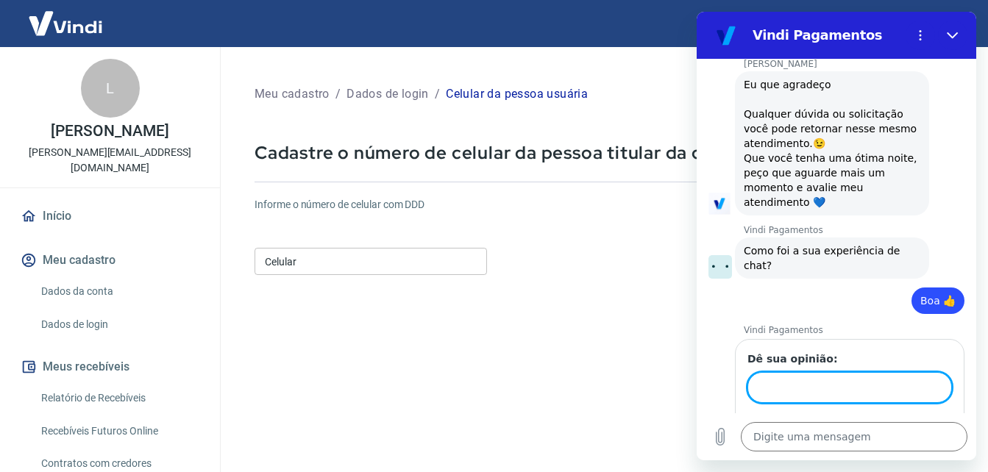
scroll to position [2795, 0]
click at [789, 372] on input "Dê sua opinião:" at bounding box center [849, 387] width 204 height 31
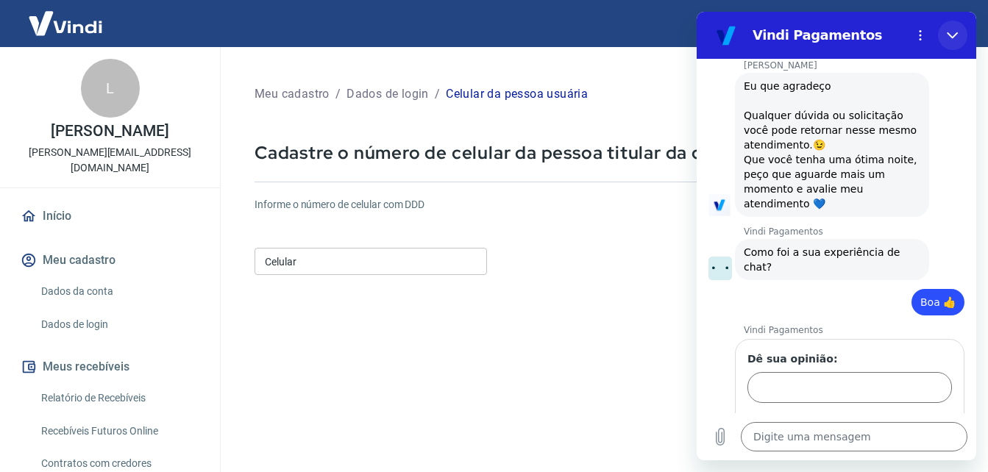
click at [950, 43] on button "Fechar" at bounding box center [952, 35] width 29 height 29
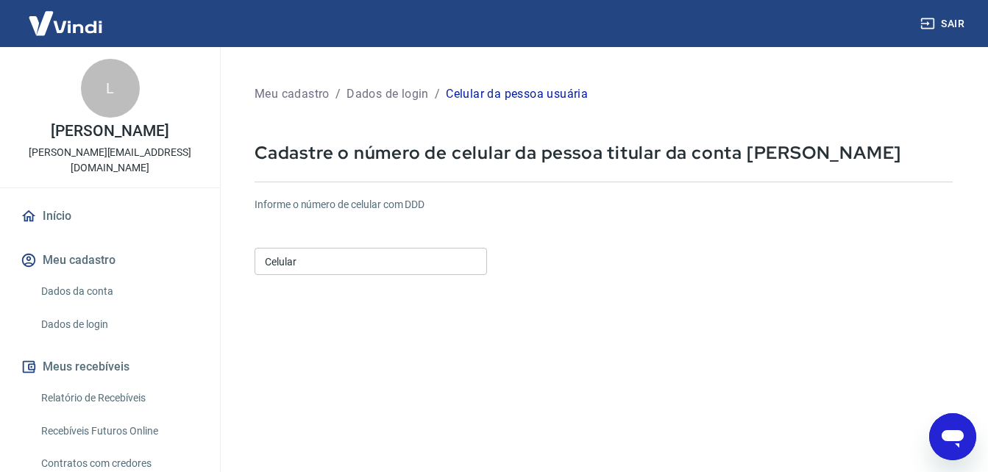
click at [402, 351] on form "Informe o número de celular com DDD Celular Celular Continuar Cancelar" at bounding box center [604, 400] width 698 height 430
